Goal: Navigation & Orientation: Find specific page/section

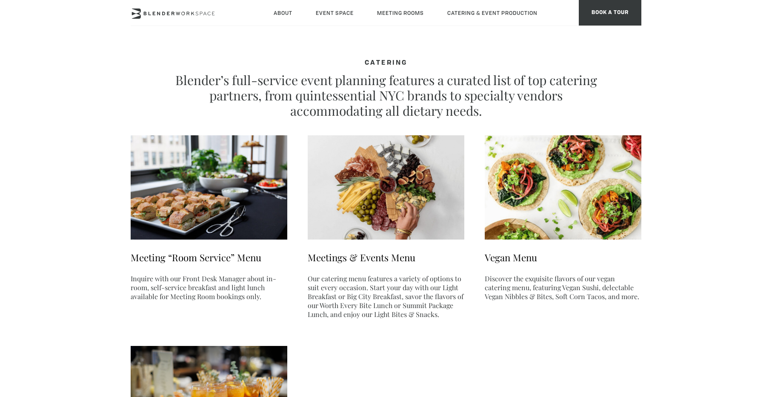
type div "2025-08-11"
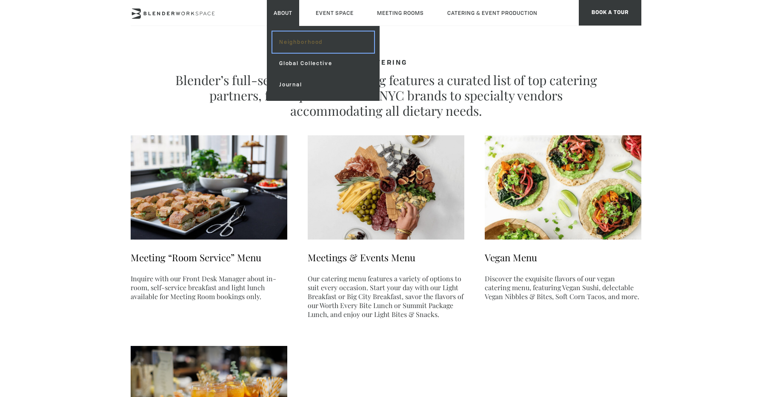
click at [293, 41] on link "Neighborhood" at bounding box center [323, 42] width 102 height 21
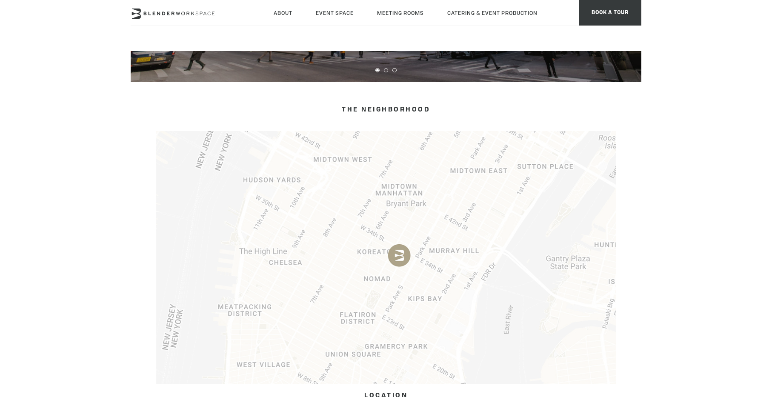
scroll to position [341, 0]
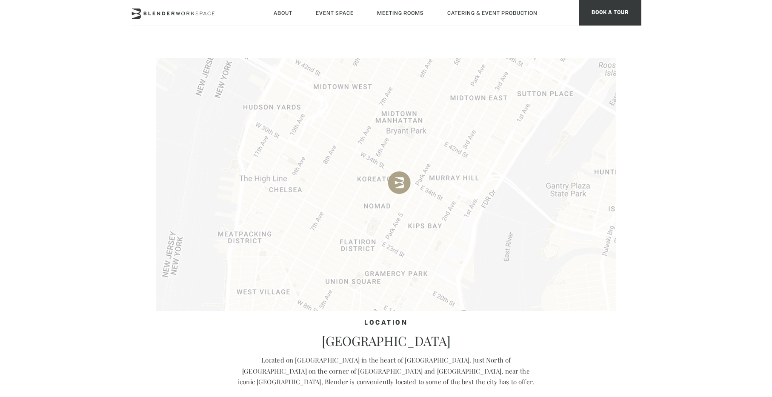
click at [404, 238] on img at bounding box center [386, 184] width 460 height 253
